Goal: Information Seeking & Learning: Find specific page/section

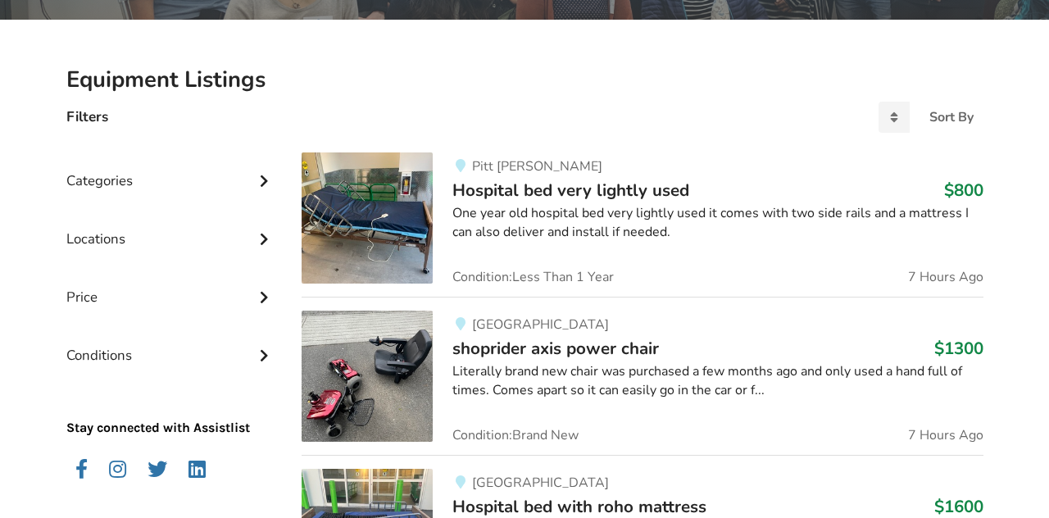
scroll to position [223, 0]
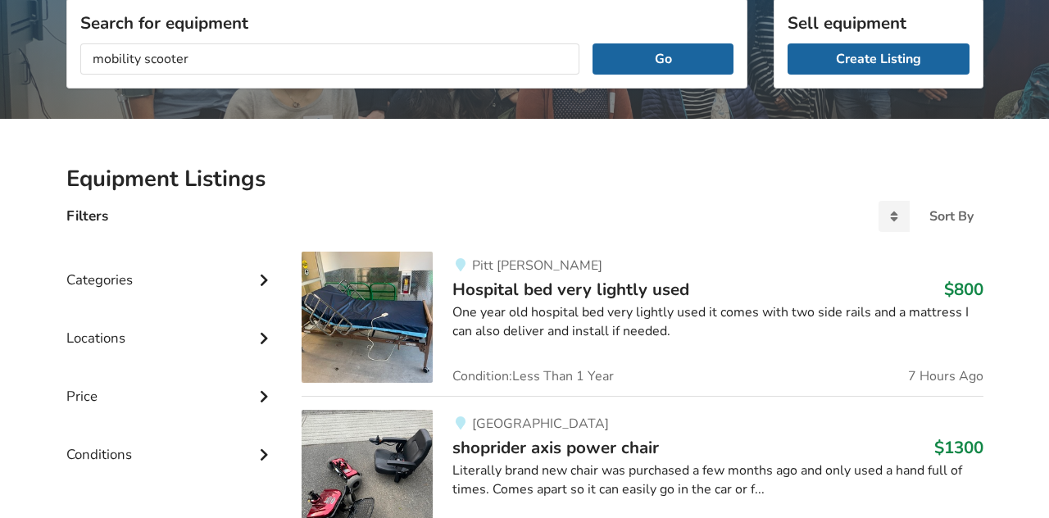
type input "mobility scooter"
click at [592, 43] on button "Go" at bounding box center [662, 58] width 140 height 31
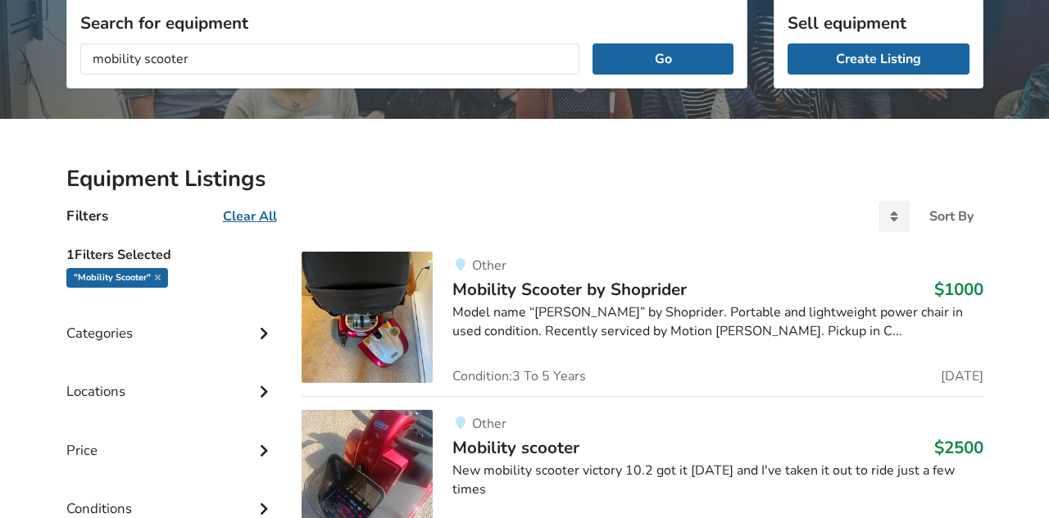
click at [258, 391] on icon at bounding box center [264, 390] width 16 height 14
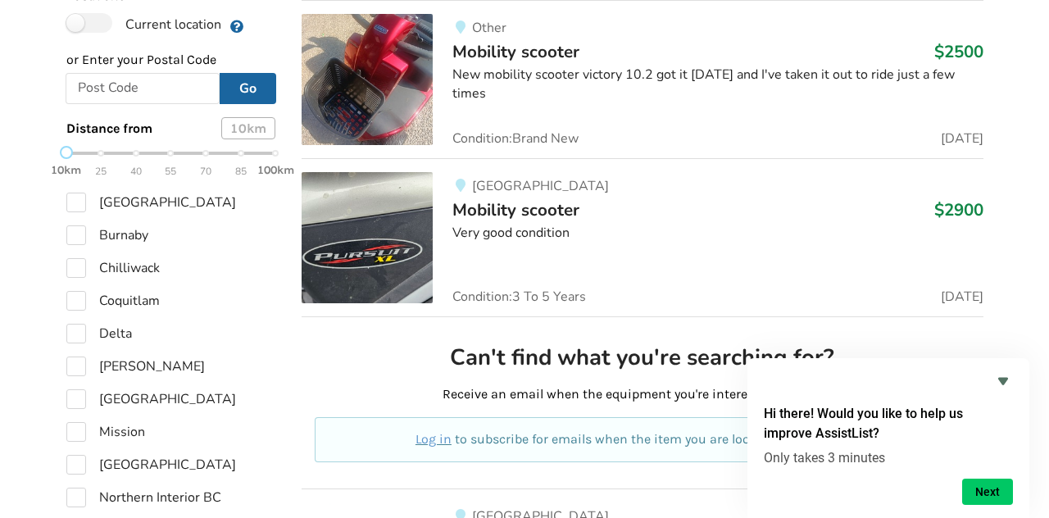
scroll to position [682, 0]
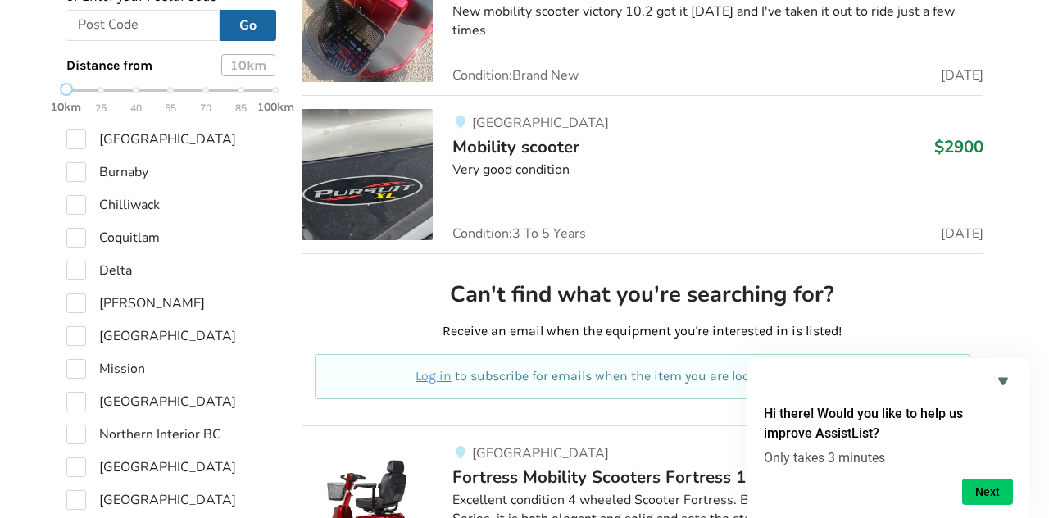
click at [188, 302] on div "[PERSON_NAME]" at bounding box center [171, 303] width 210 height 20
click at [109, 297] on label "[PERSON_NAME]" at bounding box center [135, 303] width 138 height 20
checkbox input "true"
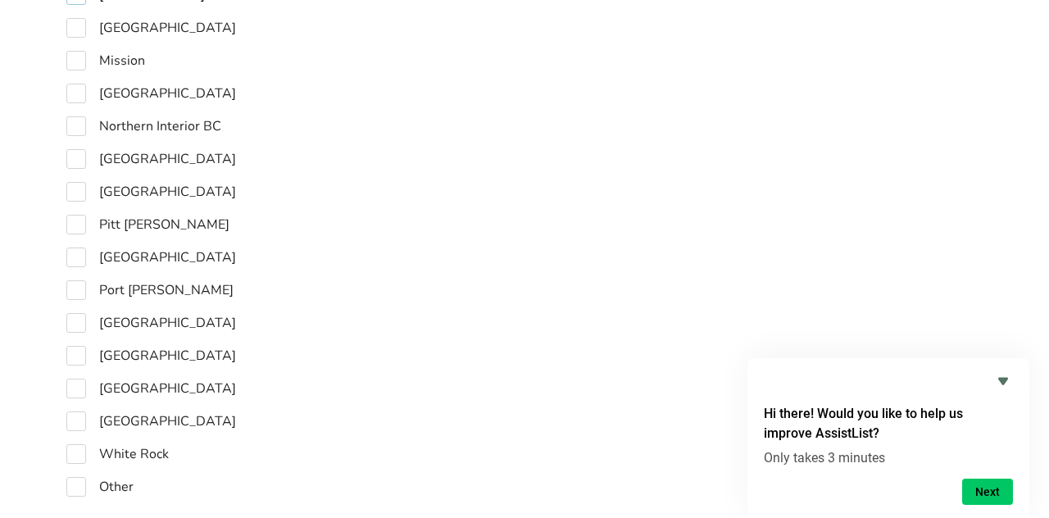
scroll to position [1016, 0]
click at [122, 344] on label "[GEOGRAPHIC_DATA]" at bounding box center [151, 354] width 170 height 20
checkbox input "true"
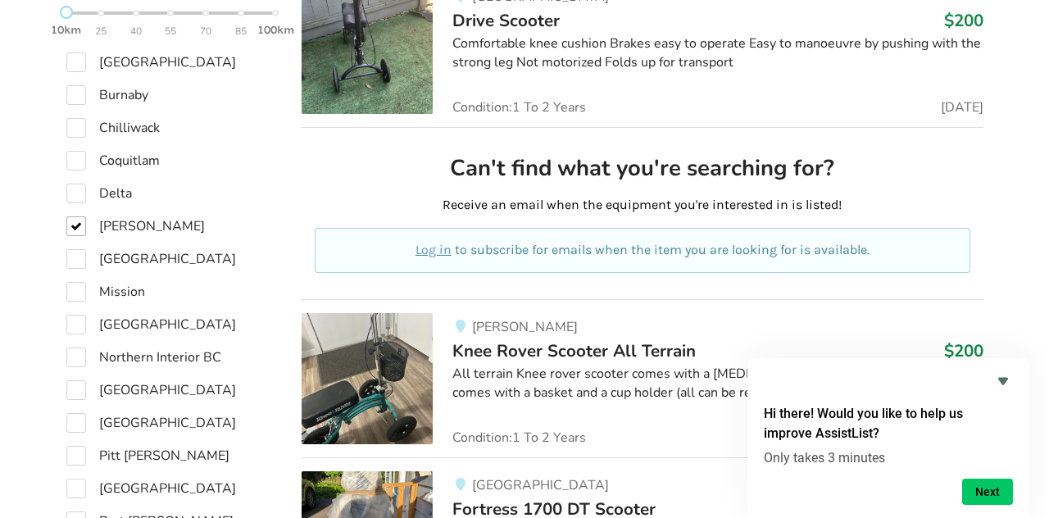
scroll to position [789, 0]
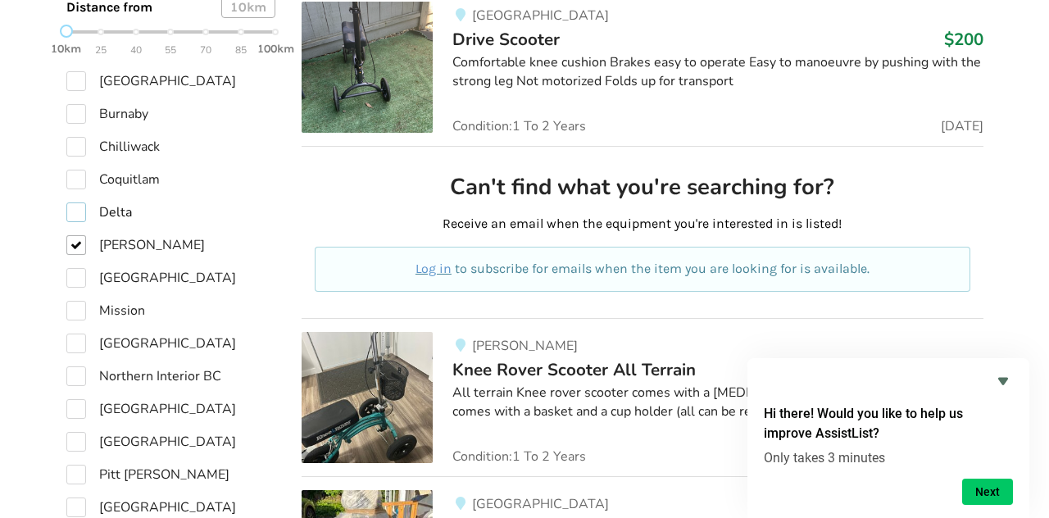
click at [98, 202] on label "Delta" at bounding box center [99, 212] width 66 height 20
checkbox input "true"
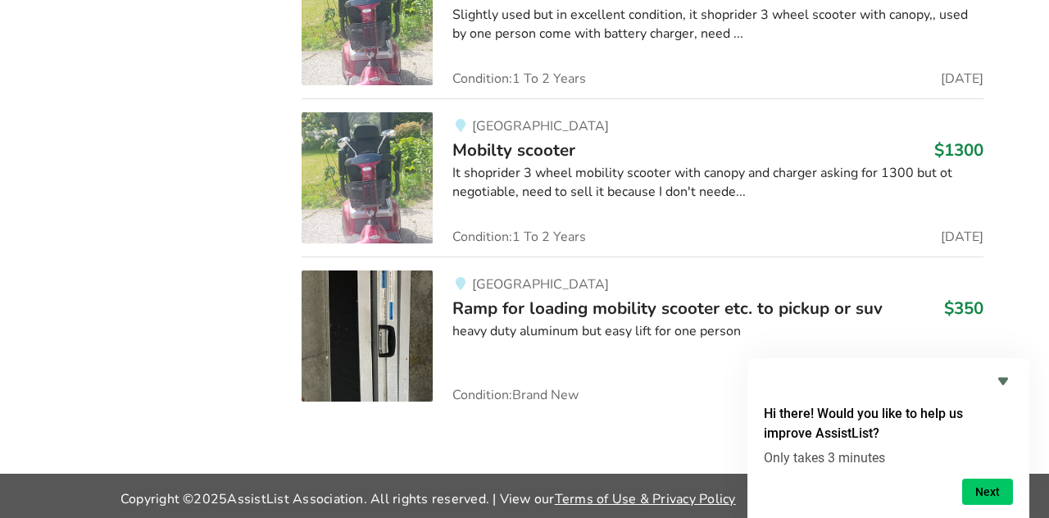
scroll to position [1832, 0]
